Goal: Complete application form: Complete application form

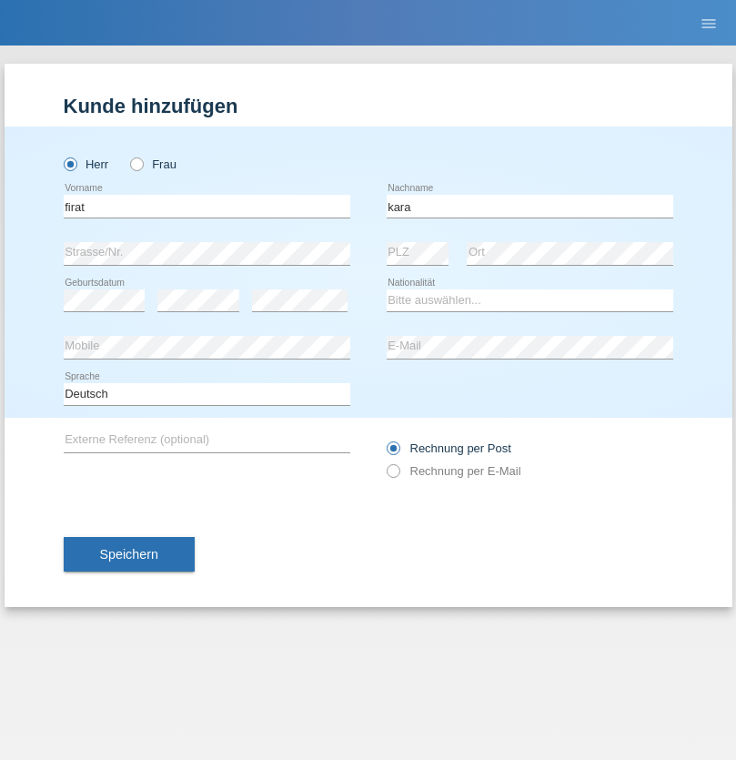
type input "kara"
select select "CH"
radio input "true"
click at [207, 206] on input "text" at bounding box center [207, 206] width 287 height 23
type input "Robert-Constantin"
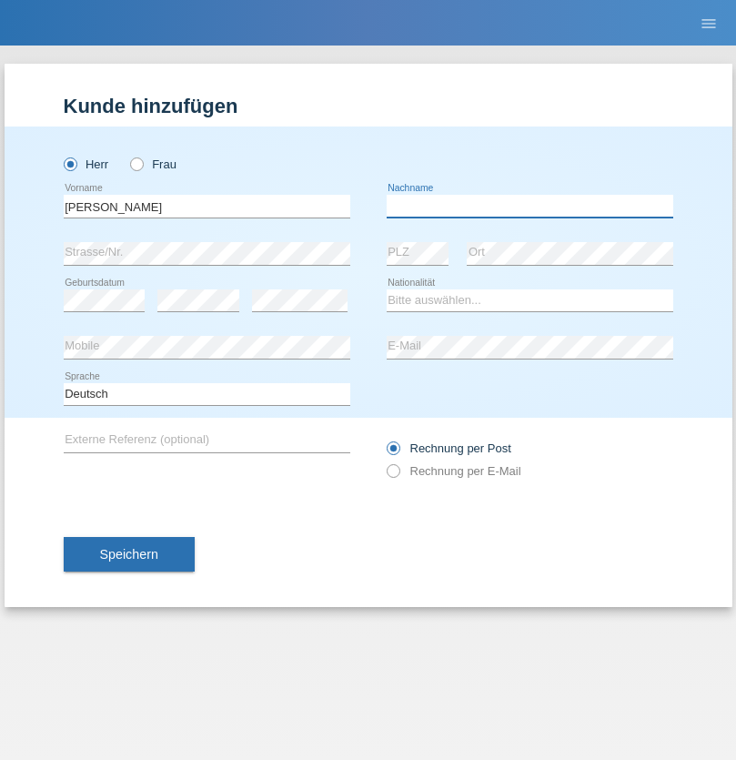
click at [530, 206] on input "text" at bounding box center [530, 206] width 287 height 23
type input "[PERSON_NAME]"
select select "RO"
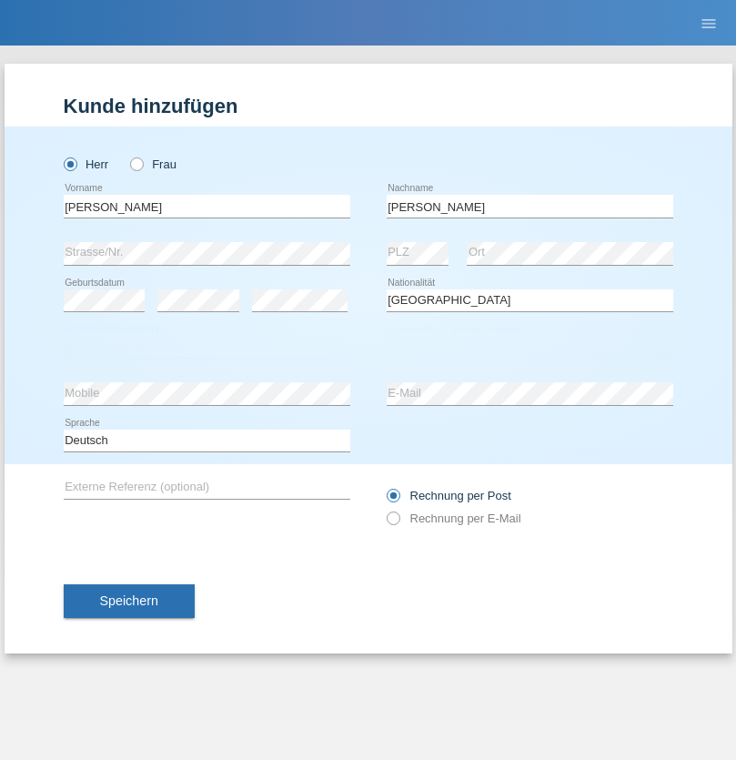
select select "C"
select select "01"
select select "10"
select select "2021"
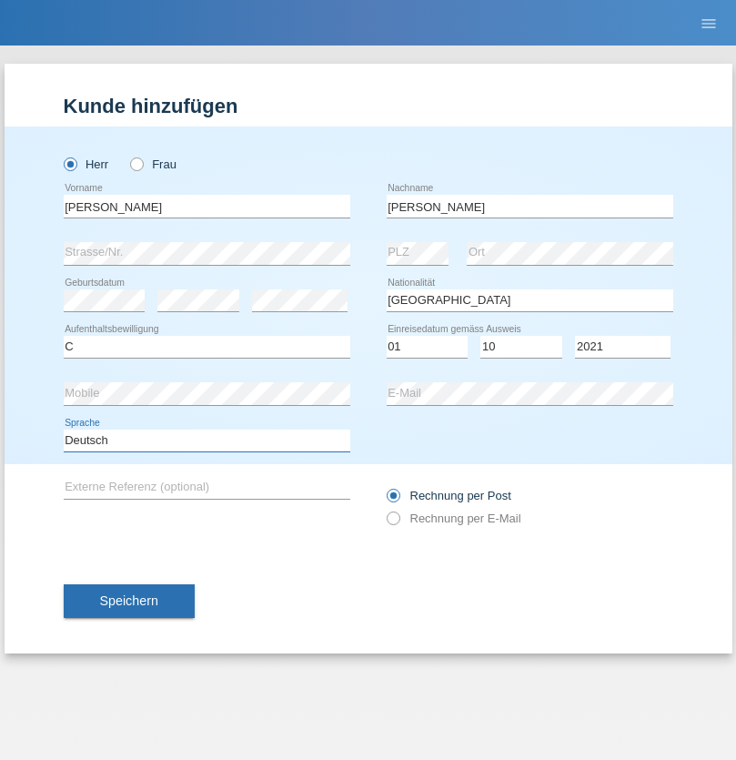
select select "en"
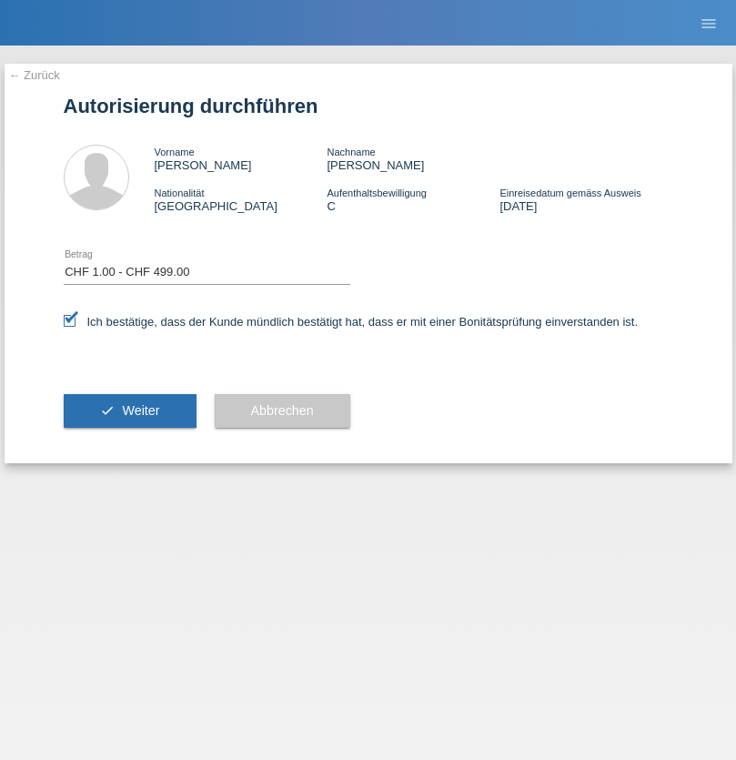
select select "1"
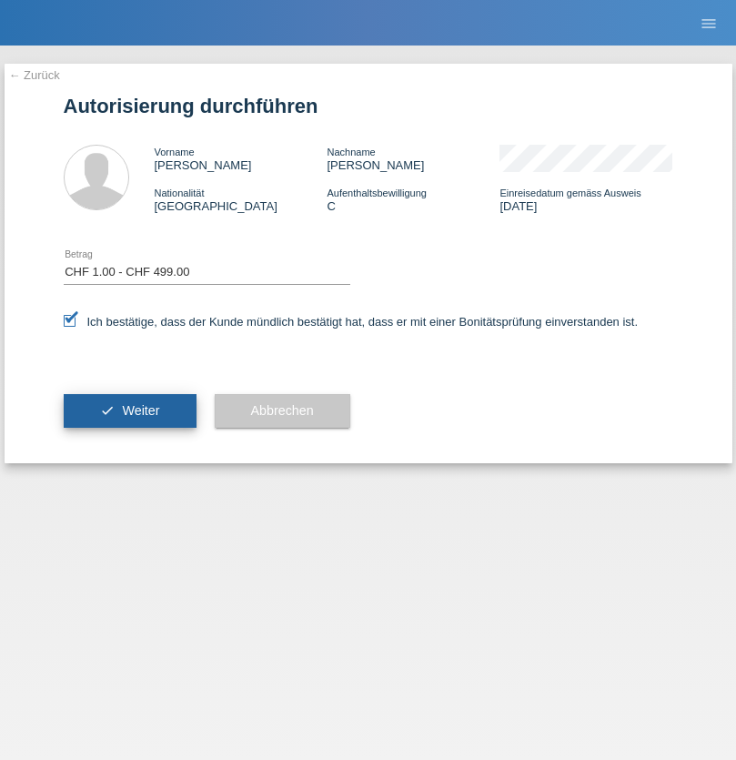
click at [129, 411] on span "Weiter" at bounding box center [140, 410] width 37 height 15
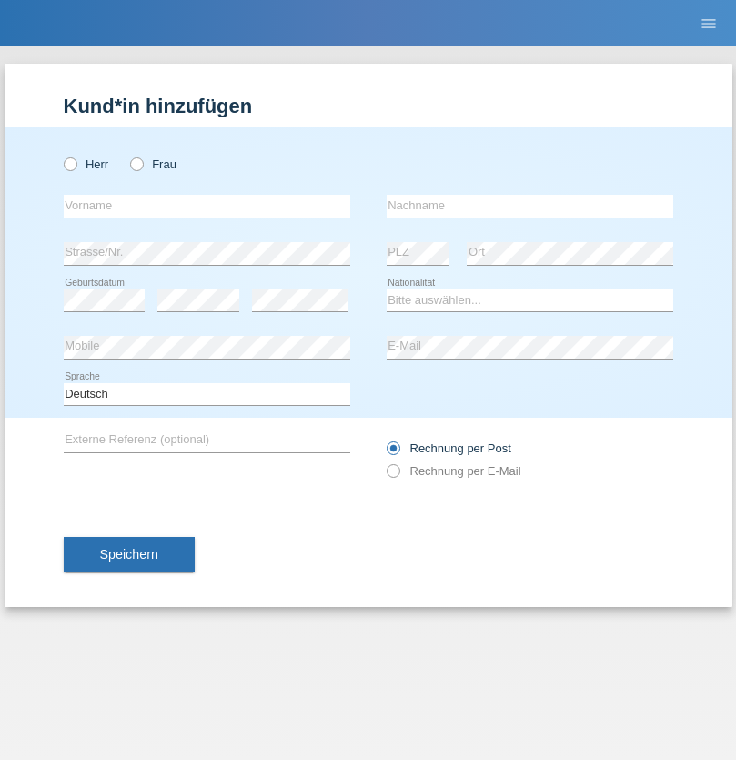
radio input "true"
click at [207, 206] on input "text" at bounding box center [207, 206] width 287 height 23
type input "Camininto"
click at [530, 206] on input "text" at bounding box center [530, 206] width 287 height 23
type input "[PERSON_NAME]"
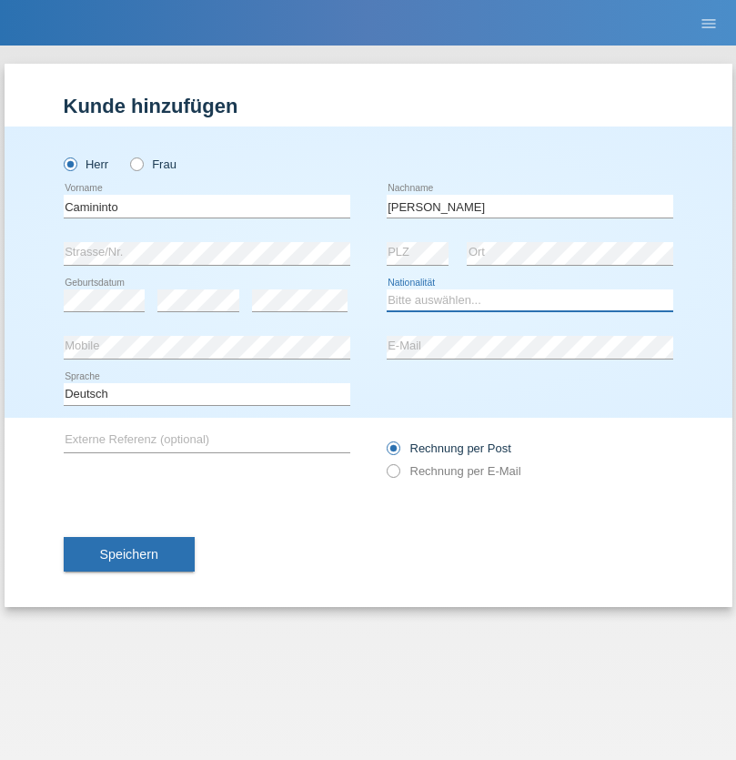
select select "IT"
select select "C"
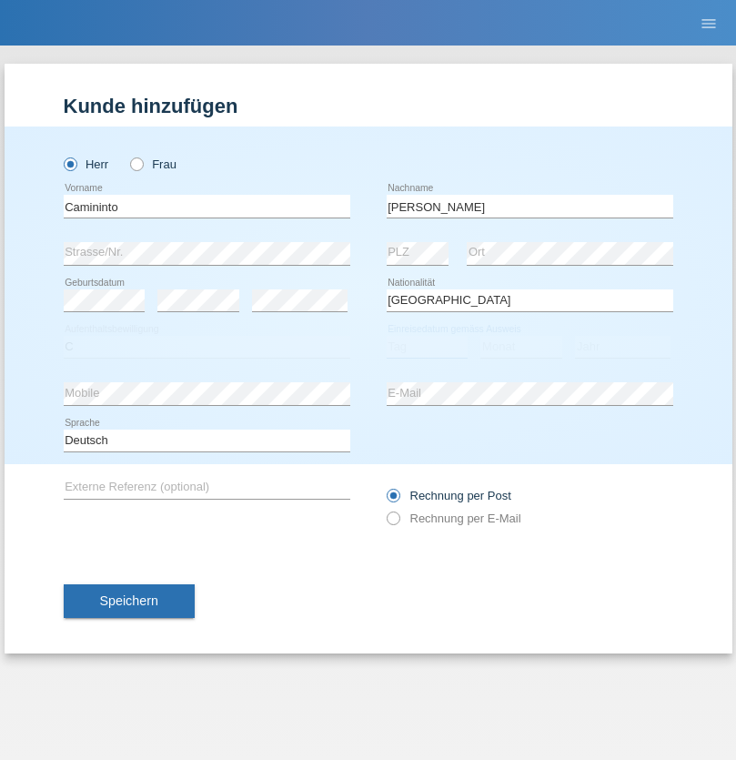
select select "12"
select select "06"
select select "1976"
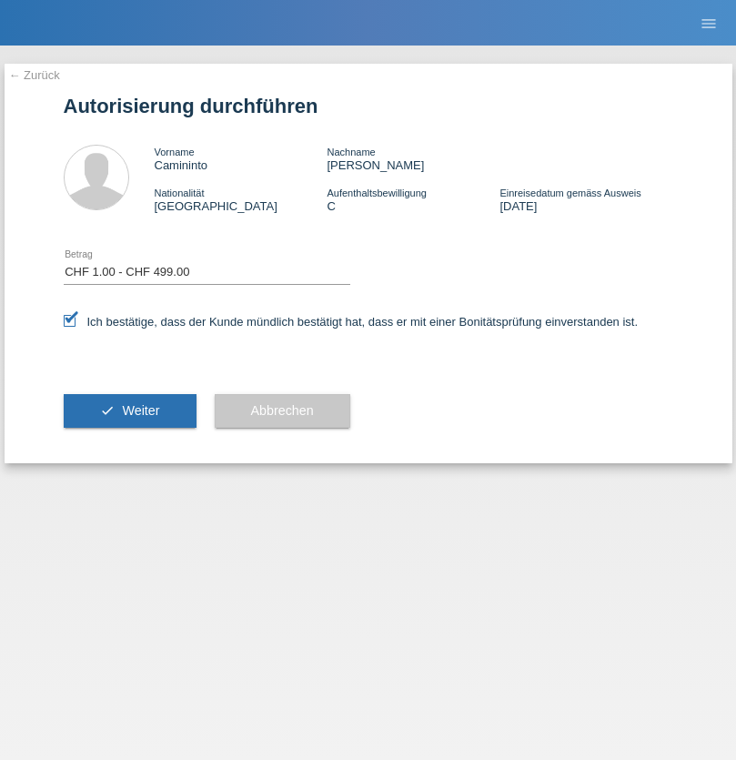
select select "1"
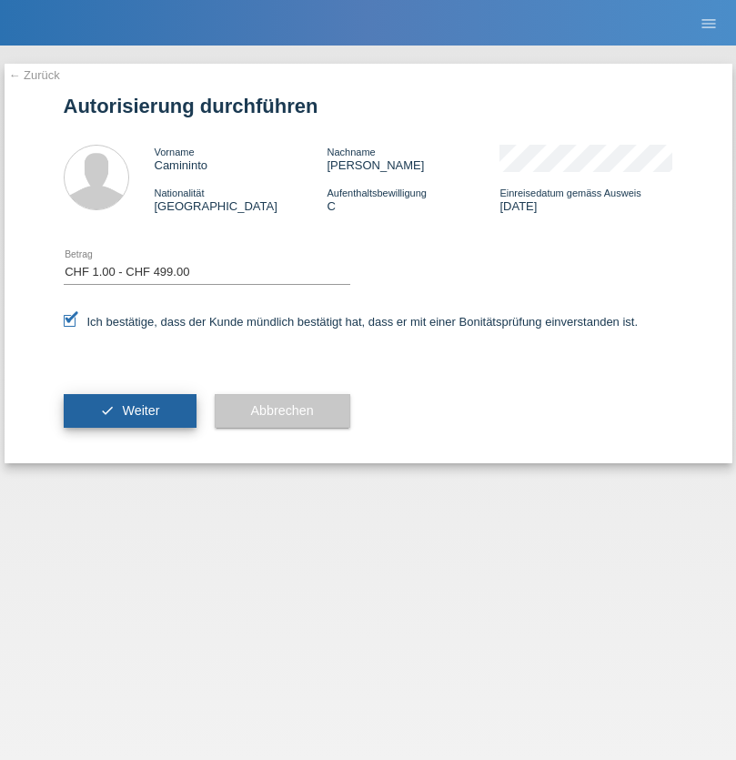
click at [129, 411] on span "Weiter" at bounding box center [140, 410] width 37 height 15
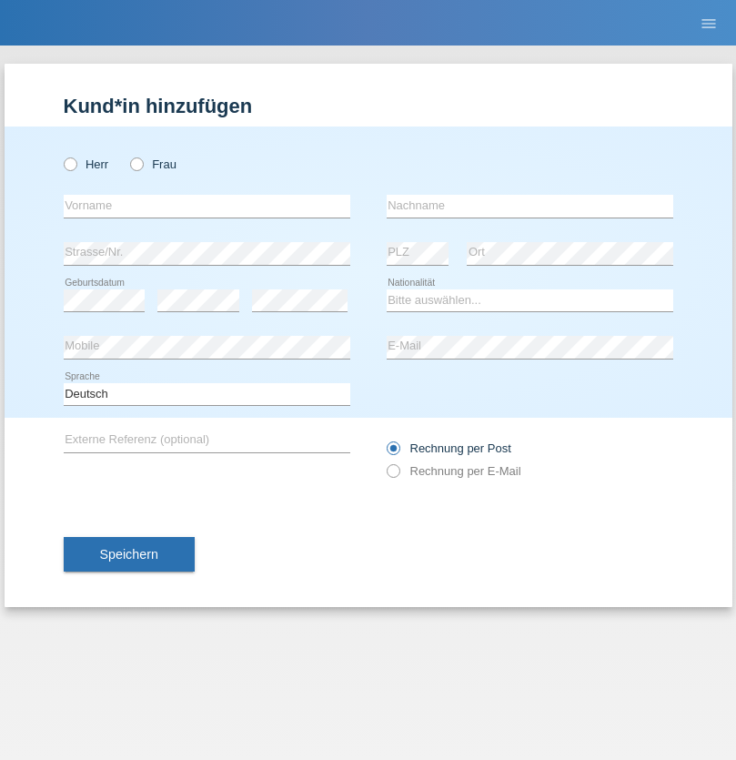
radio input "true"
click at [207, 206] on input "text" at bounding box center [207, 206] width 287 height 23
type input "[PERSON_NAME]"
click at [530, 206] on input "text" at bounding box center [530, 206] width 287 height 23
type input "Tumbasz"
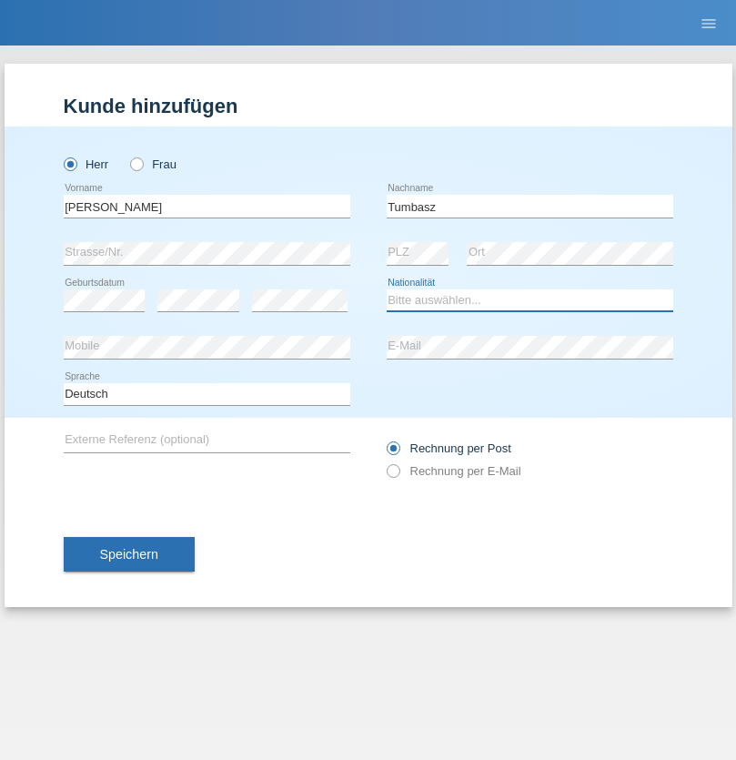
select select "HU"
select select "C"
select select "25"
select select "05"
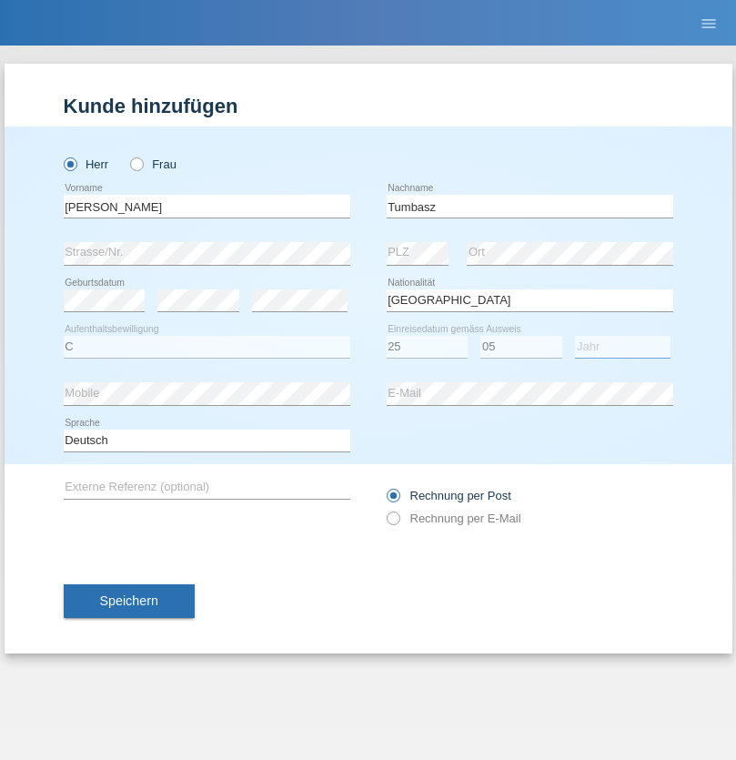
select select "2016"
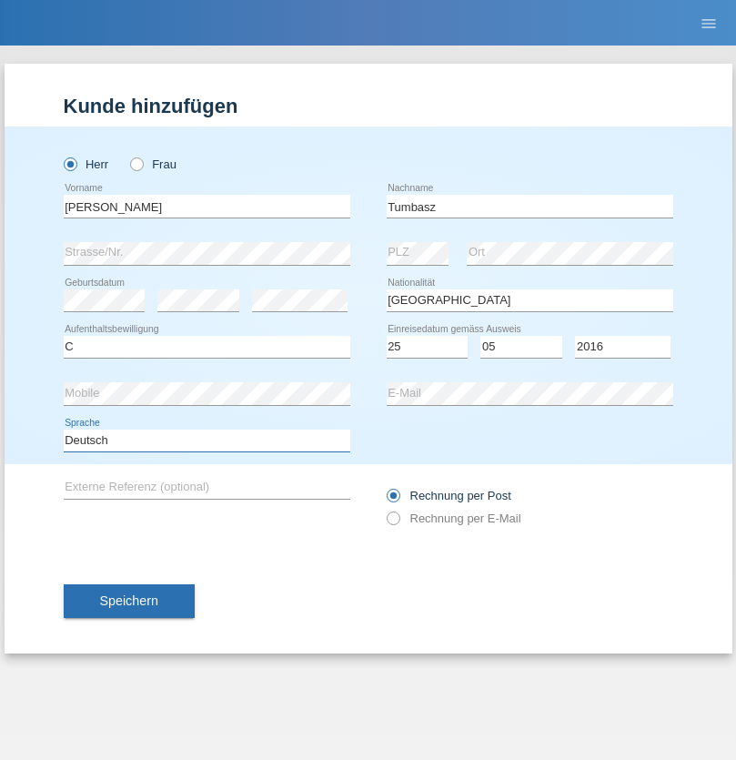
select select "en"
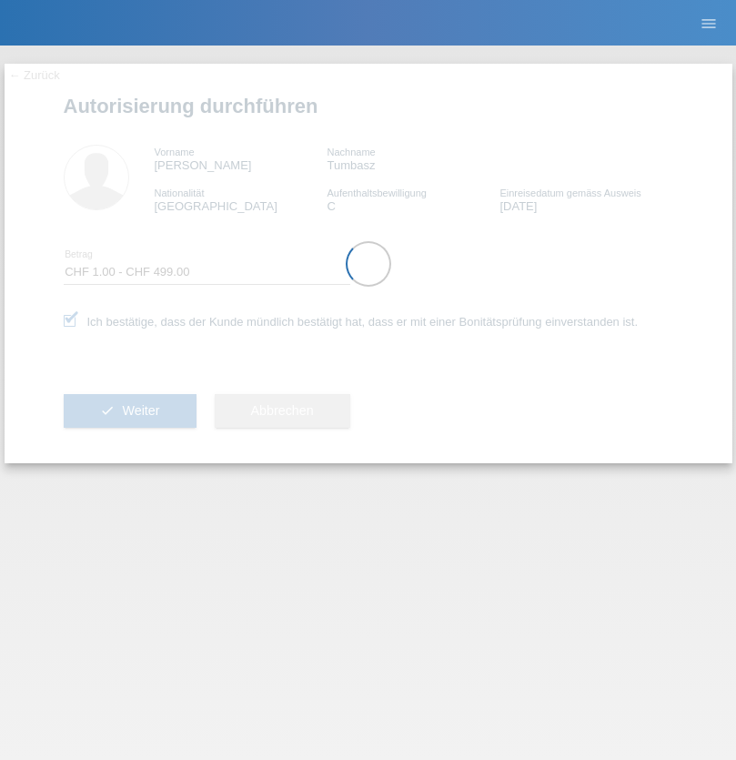
select select "1"
